Goal: Find specific page/section: Find specific page/section

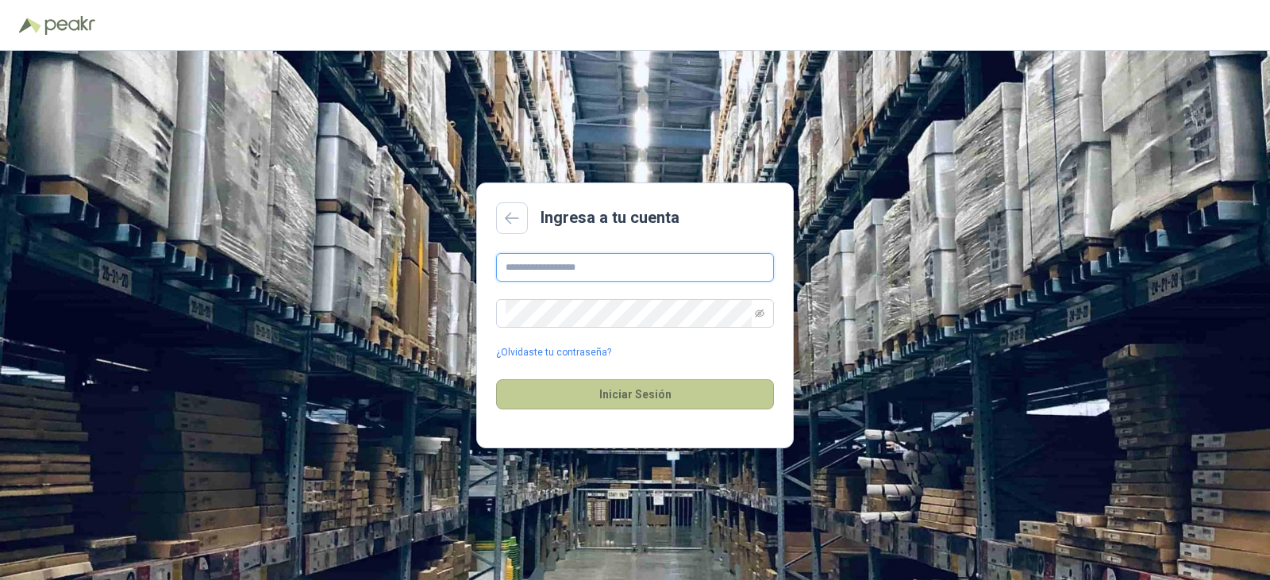
type input "**********"
click at [619, 391] on button "Iniciar Sesión" at bounding box center [635, 394] width 278 height 30
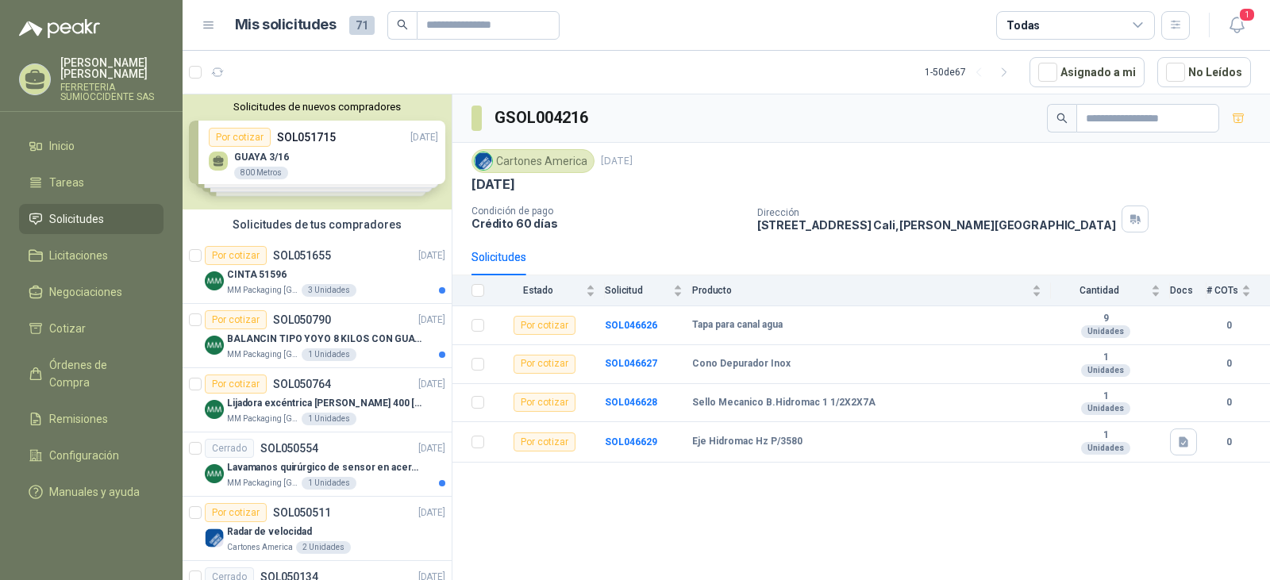
click at [98, 216] on span "Solicitudes" at bounding box center [76, 218] width 55 height 17
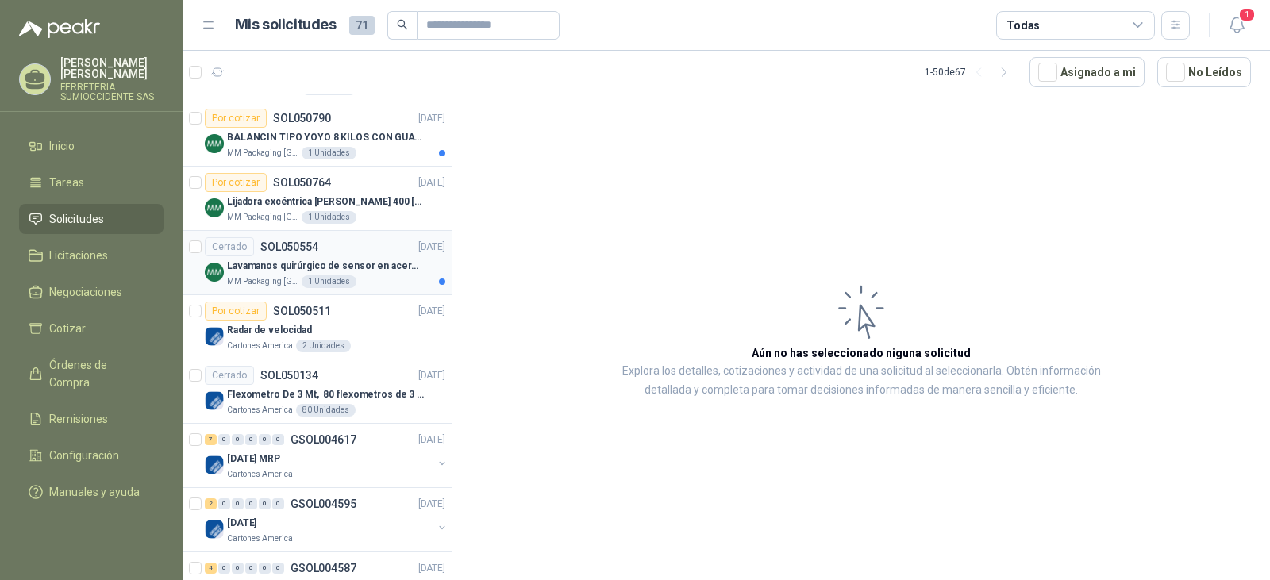
scroll to position [238, 0]
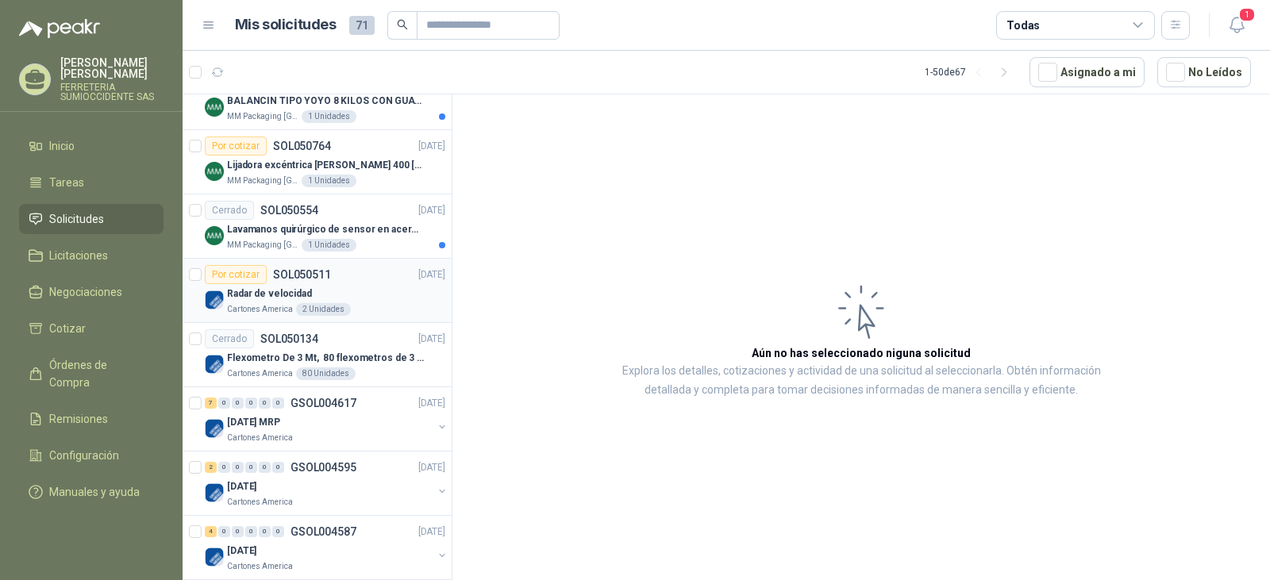
click at [381, 299] on div "Radar de velocidad" at bounding box center [336, 293] width 218 height 19
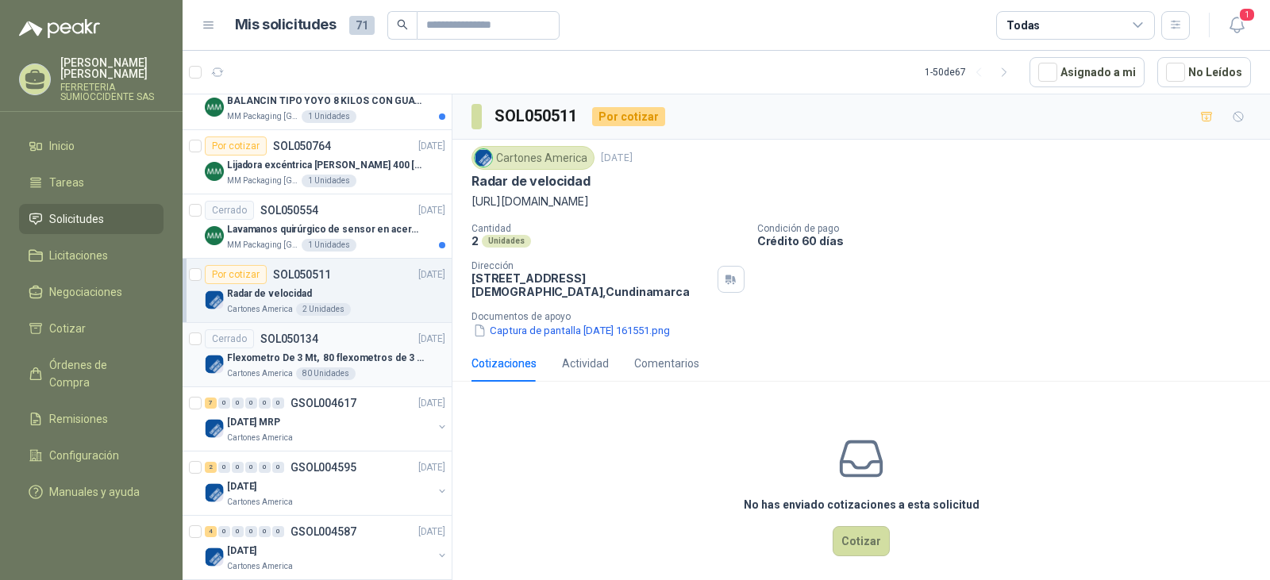
click at [362, 369] on div "Cartones America 80 Unidades" at bounding box center [336, 374] width 218 height 13
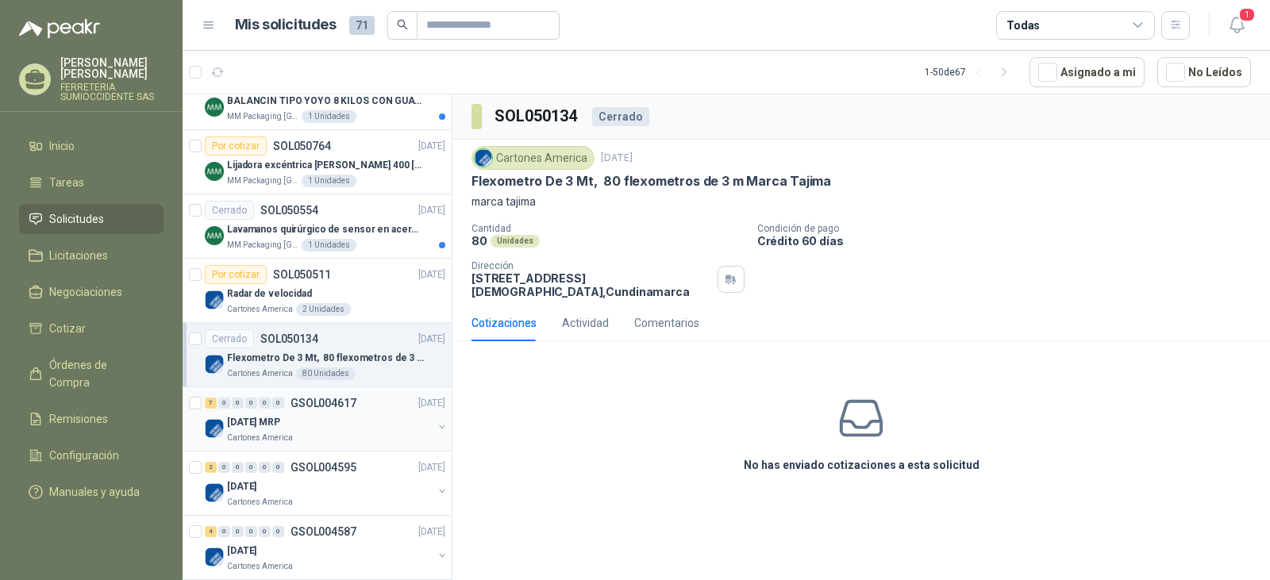
click at [399, 429] on div "[DATE] MRP" at bounding box center [330, 422] width 206 height 19
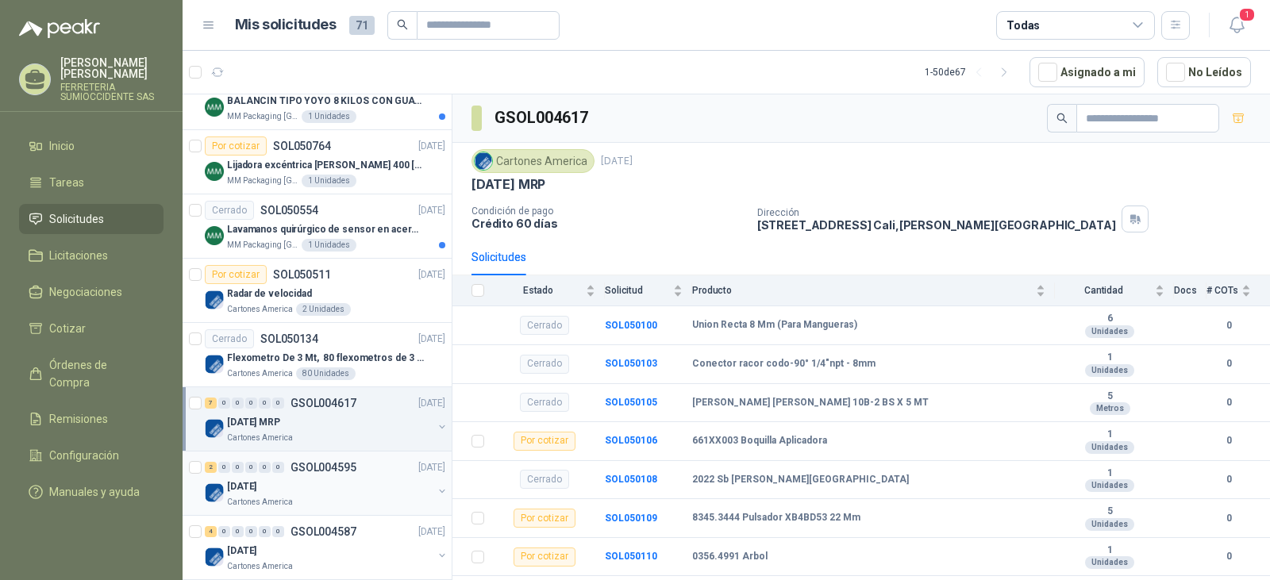
click at [386, 487] on div "[DATE]" at bounding box center [330, 486] width 206 height 19
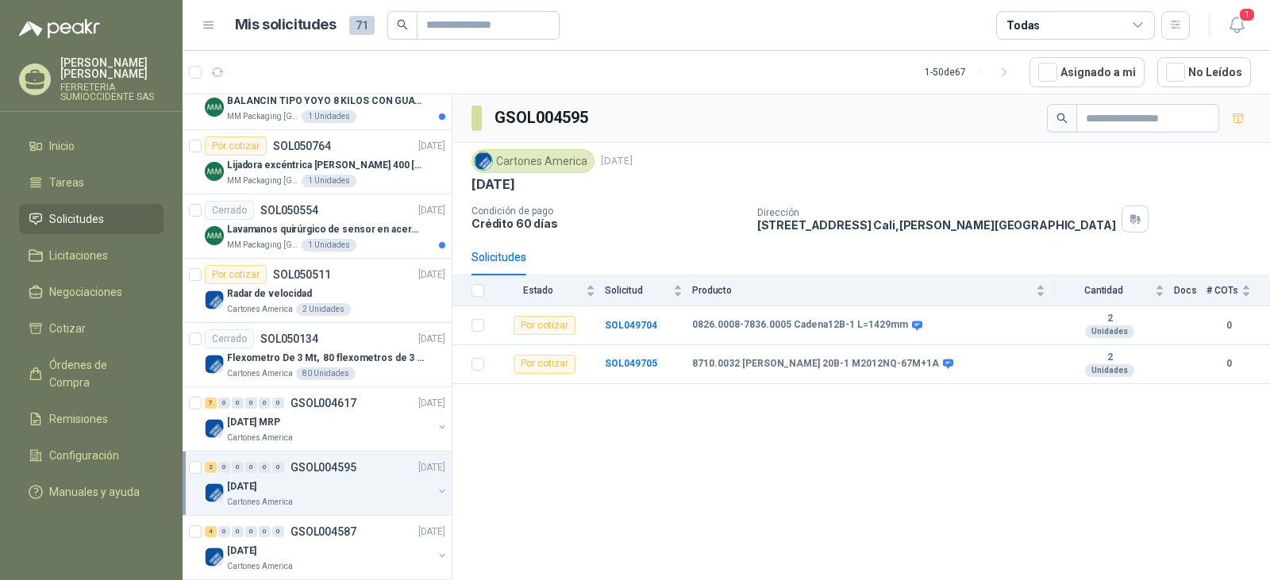
scroll to position [318, 0]
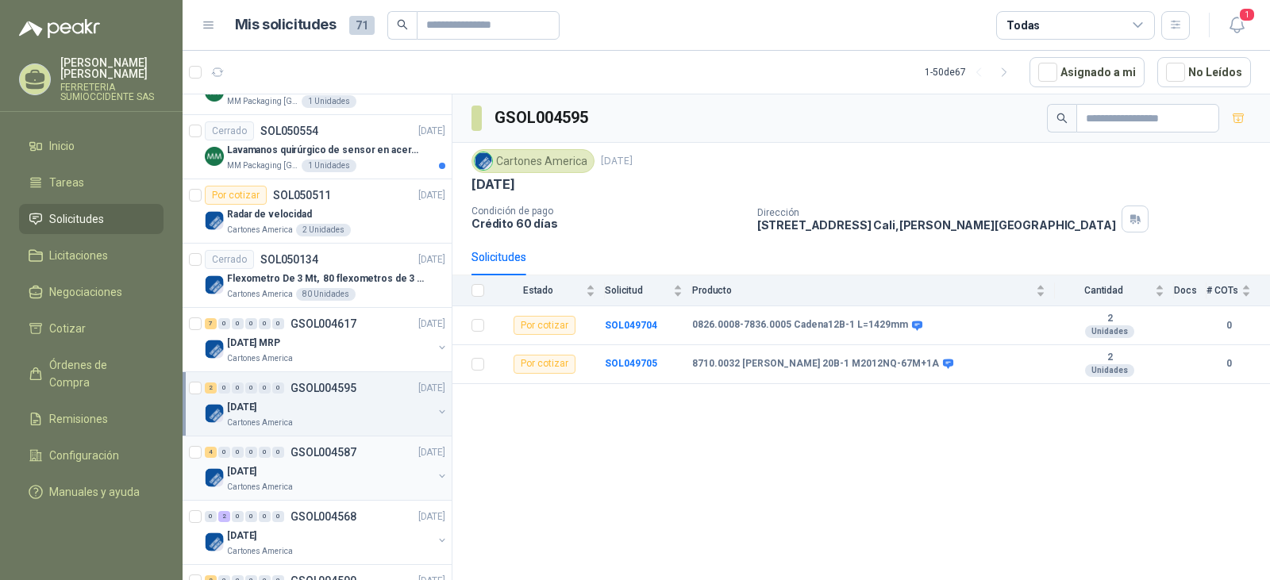
click at [390, 468] on div "[DATE]" at bounding box center [330, 471] width 206 height 19
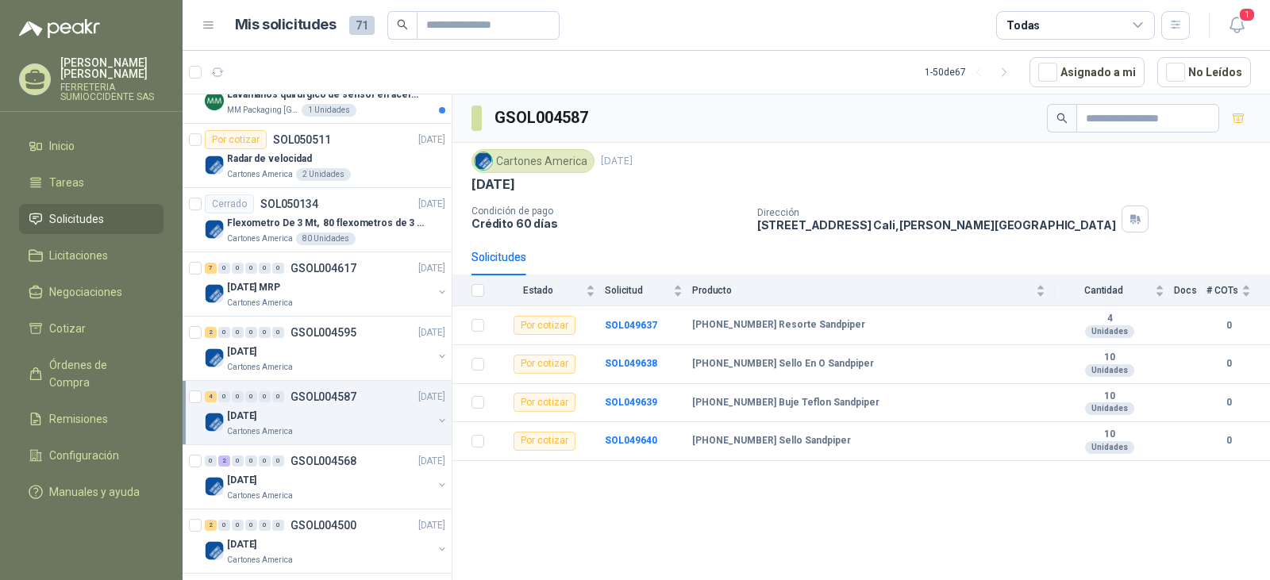
scroll to position [397, 0]
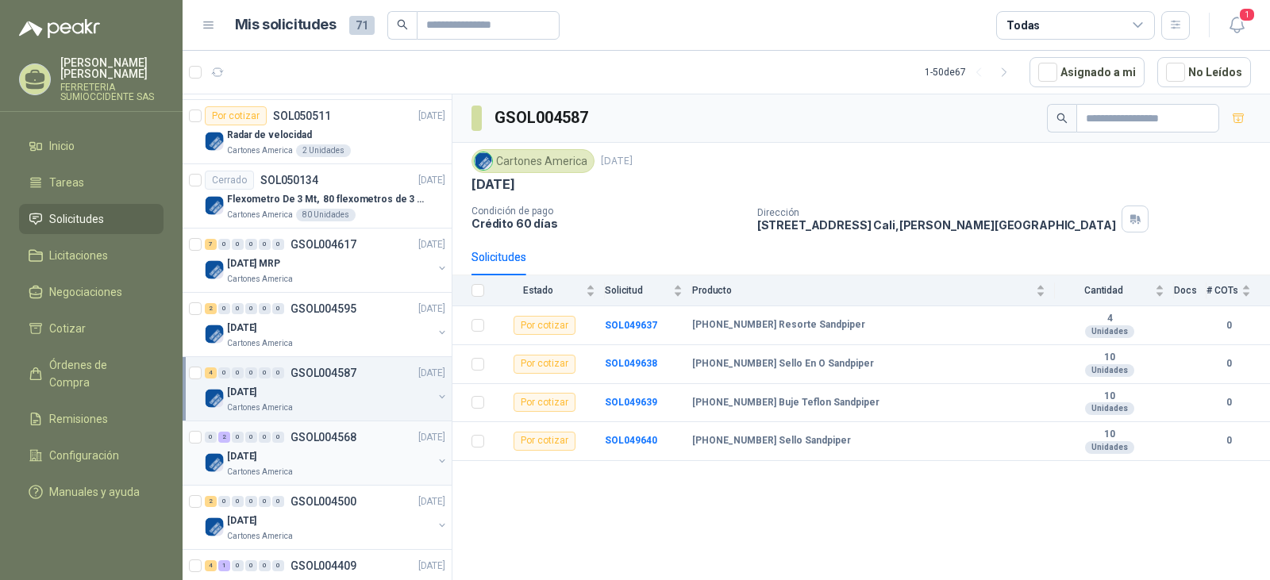
click at [368, 461] on div "[DATE]" at bounding box center [330, 456] width 206 height 19
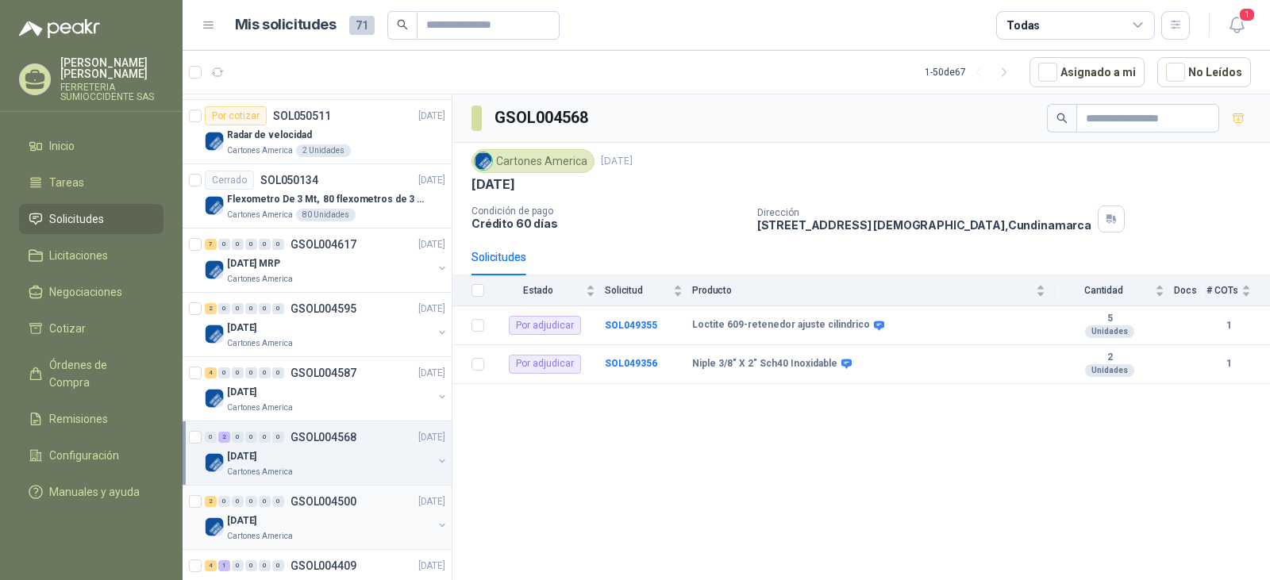
click at [358, 514] on div "[DATE]" at bounding box center [330, 520] width 206 height 19
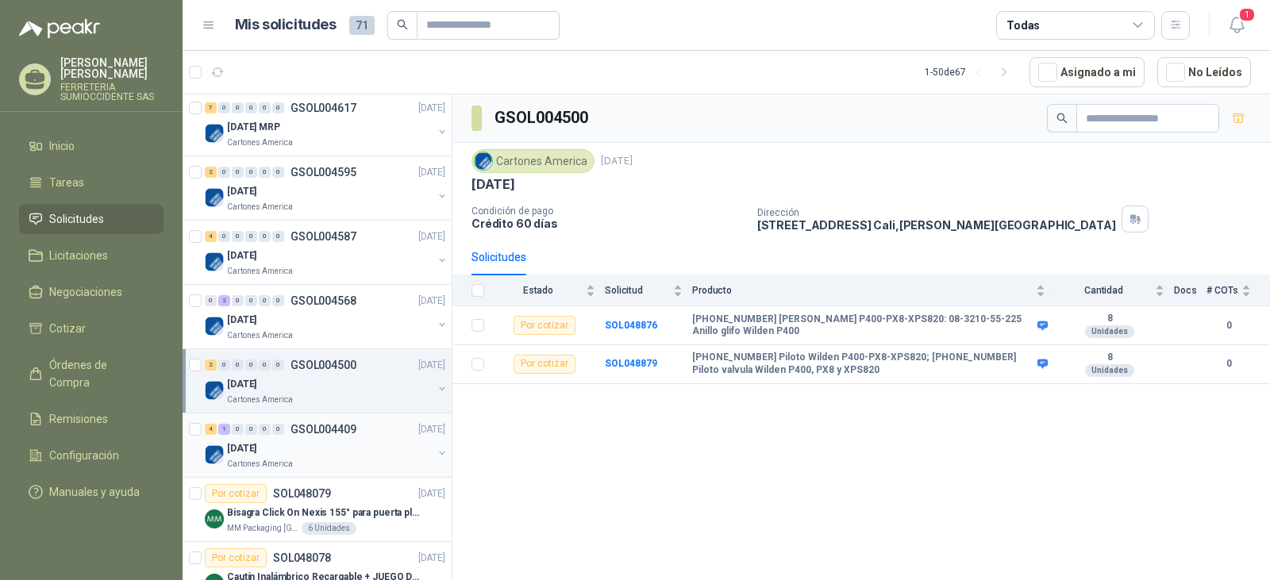
scroll to position [556, 0]
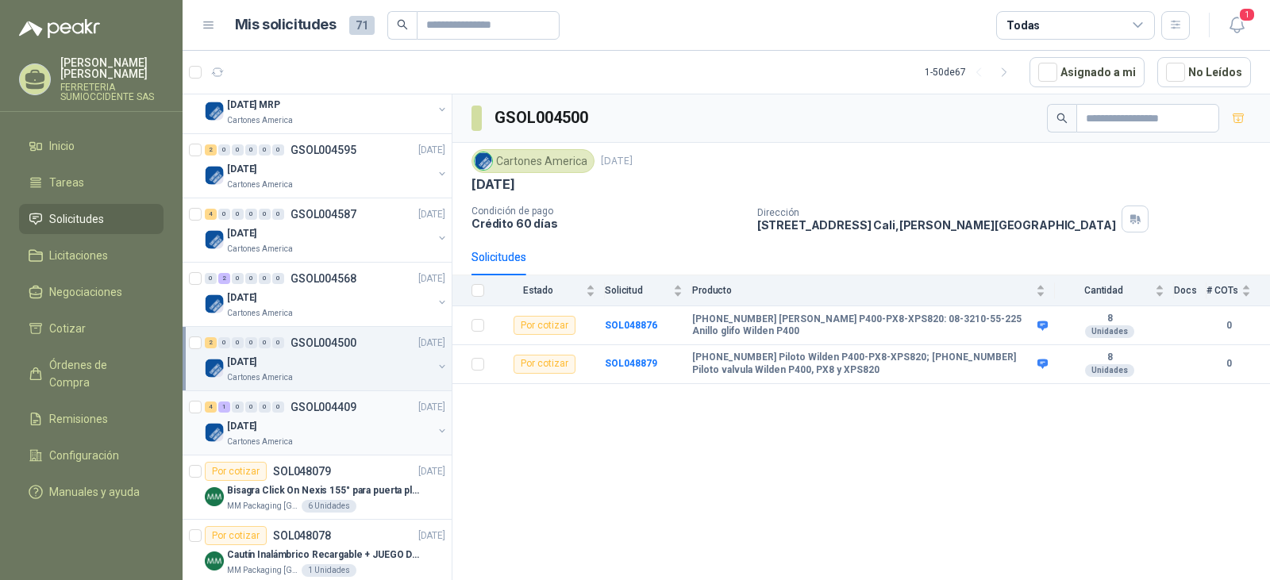
click at [369, 424] on div "[DATE]" at bounding box center [330, 426] width 206 height 19
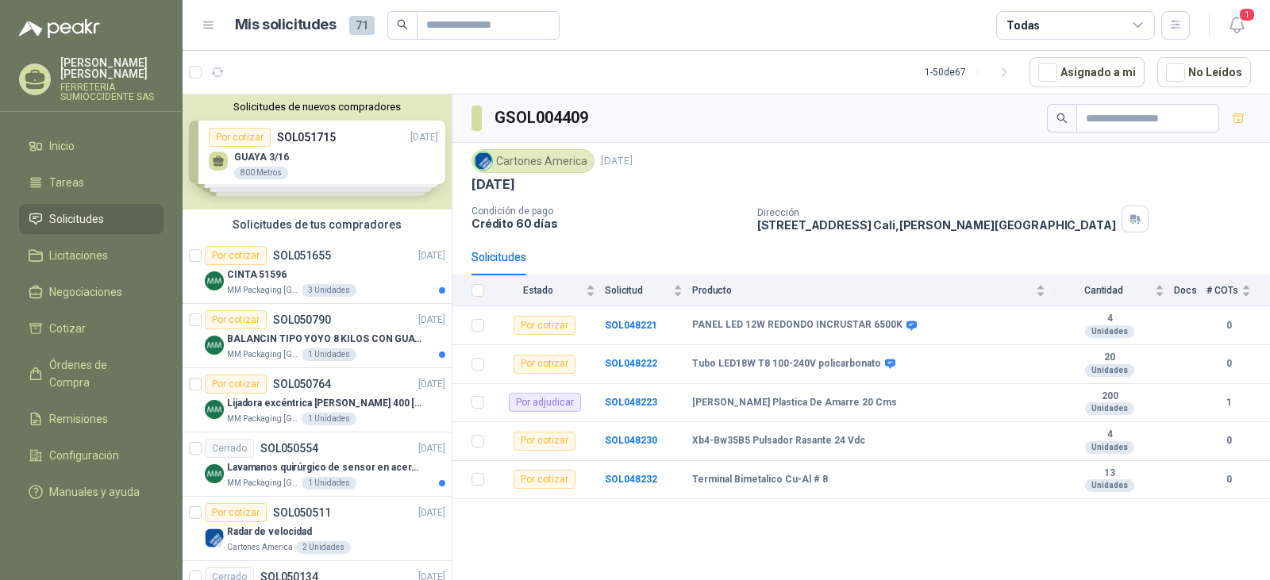
click at [118, 217] on li "Solicitudes" at bounding box center [91, 218] width 125 height 17
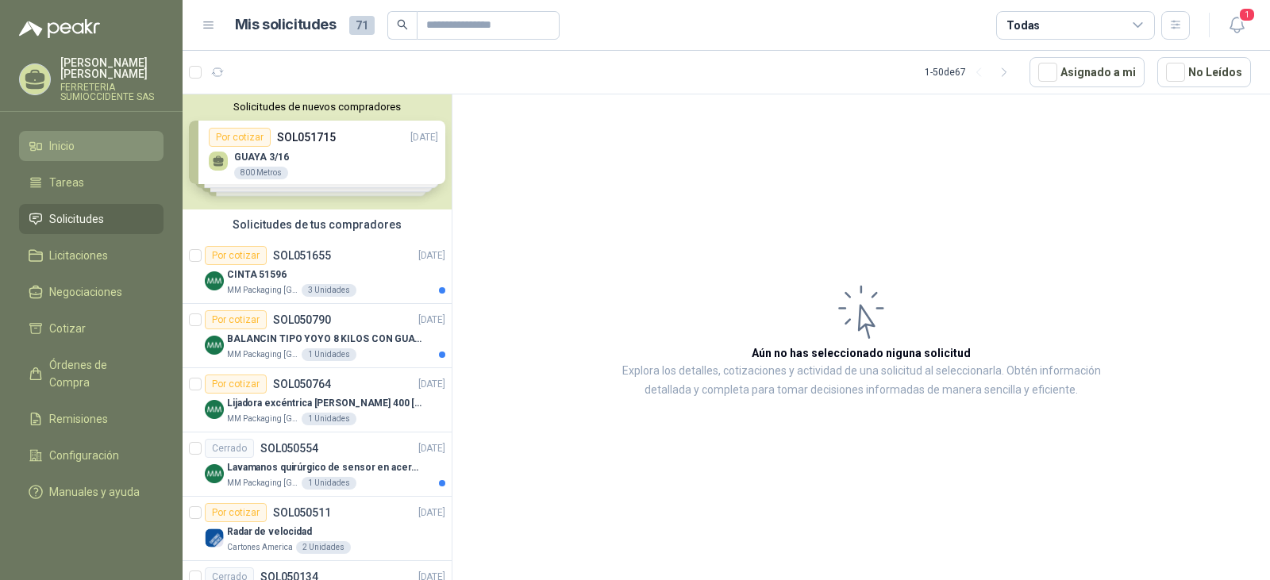
click at [107, 143] on li "Inicio" at bounding box center [91, 145] width 125 height 17
